Goal: Transaction & Acquisition: Purchase product/service

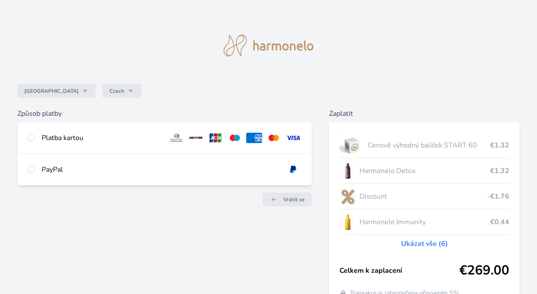
click at [30, 135] on input "radio" at bounding box center [31, 138] width 7 height 7
radio input "true"
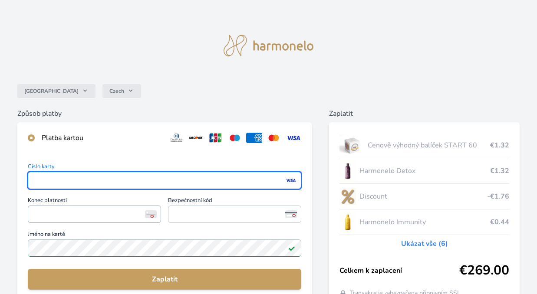
click at [75, 219] on span "<p>Your browser does not support iframes.</p>" at bounding box center [94, 214] width 133 height 17
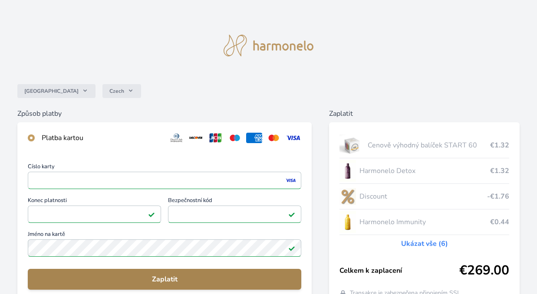
click at [177, 276] on span "Zaplatit" at bounding box center [165, 279] width 260 height 10
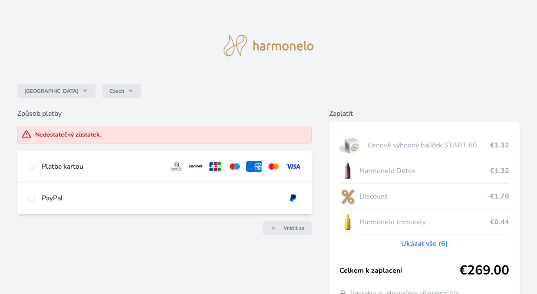
click at [33, 167] on input "radio" at bounding box center [31, 166] width 7 height 7
radio input "true"
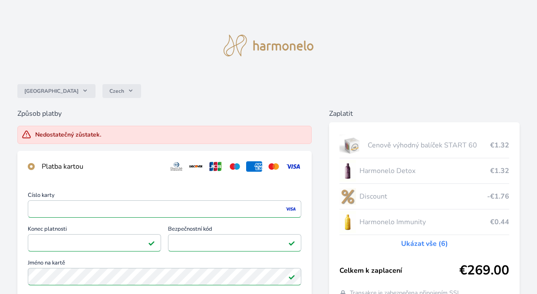
click at [317, 256] on div "Způsob platby Nedostatečný zůstatek. Platba kartou Číslo karty <p>Your browser …" at bounding box center [268, 254] width 502 height 291
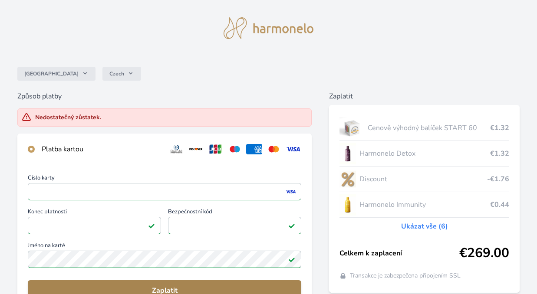
click at [203, 287] on span "Zaplatit" at bounding box center [165, 291] width 260 height 10
